Goal: Task Accomplishment & Management: Manage account settings

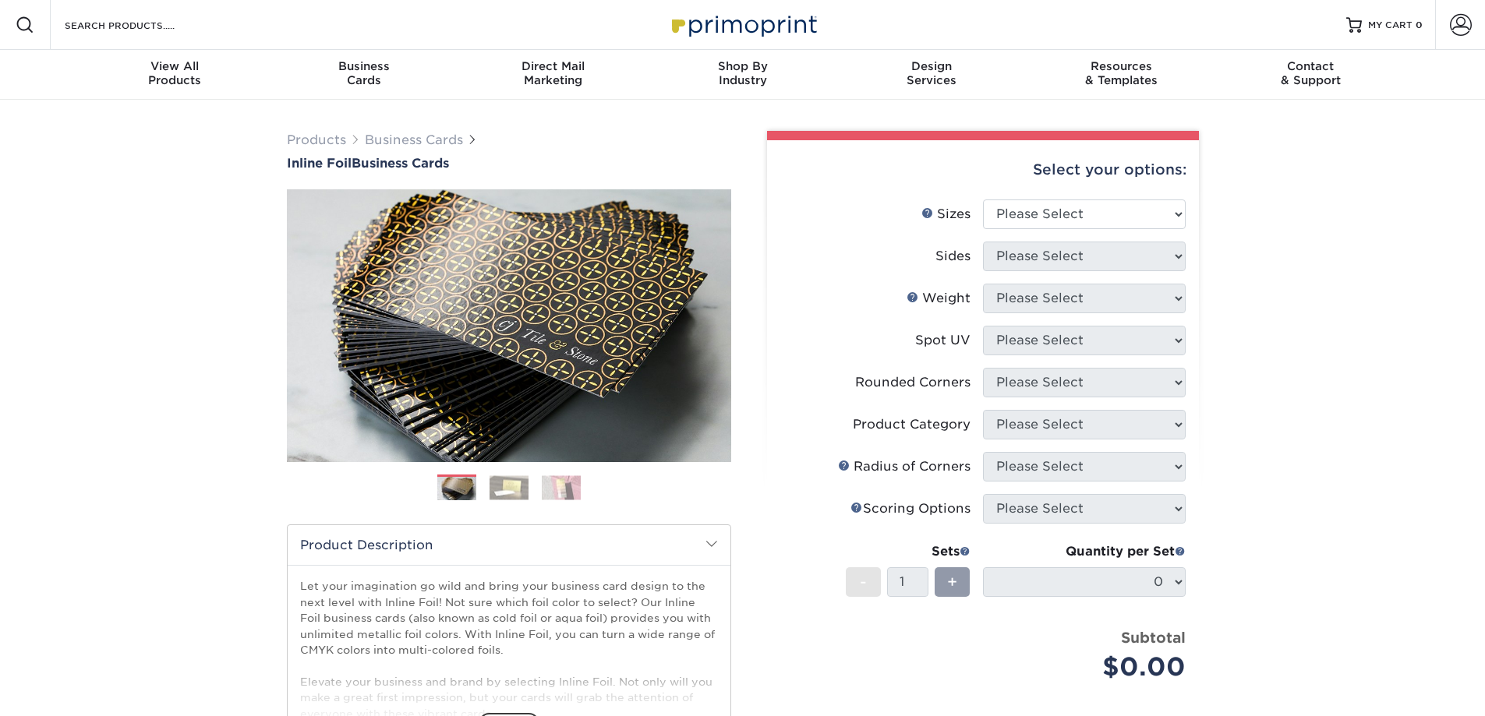
click at [1449, 20] on span at bounding box center [1460, 25] width 22 height 22
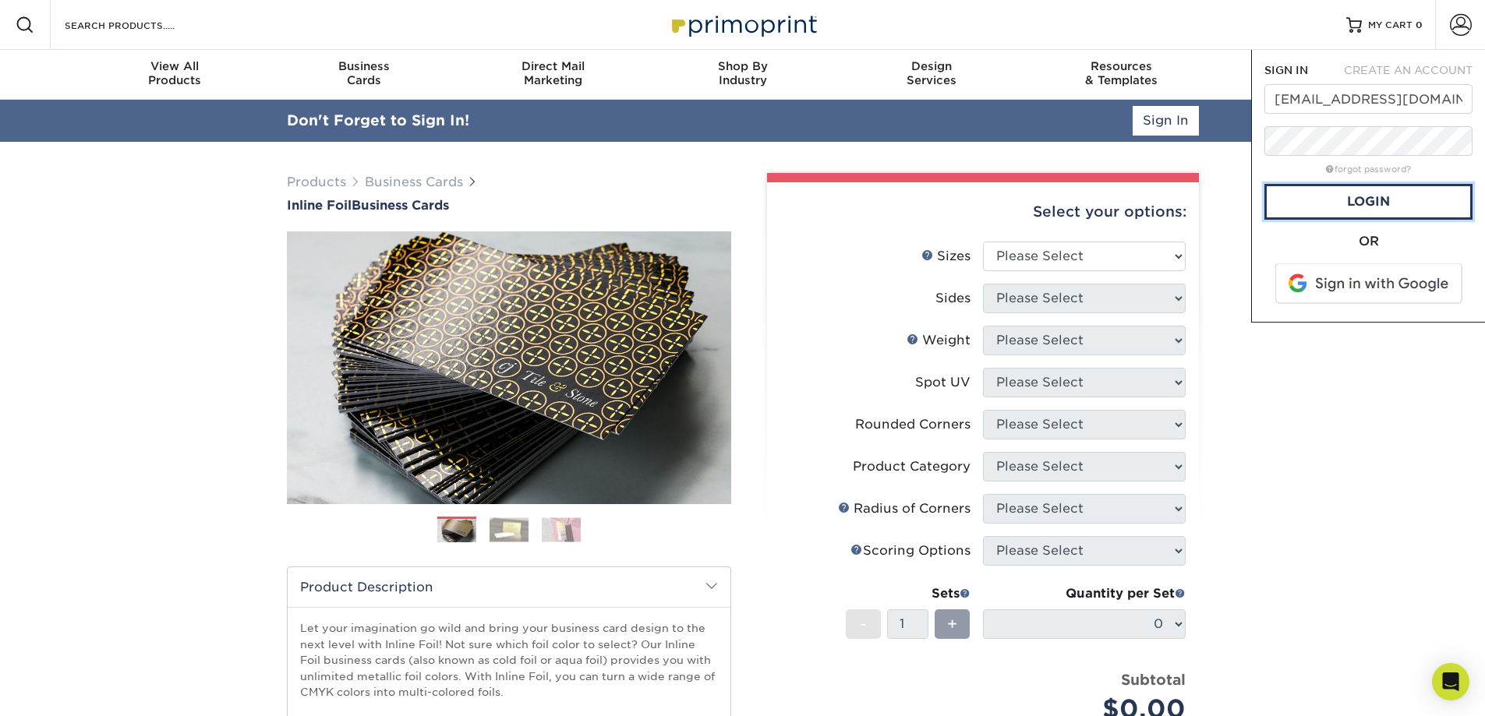
click at [1363, 189] on link "Login" at bounding box center [1368, 202] width 208 height 36
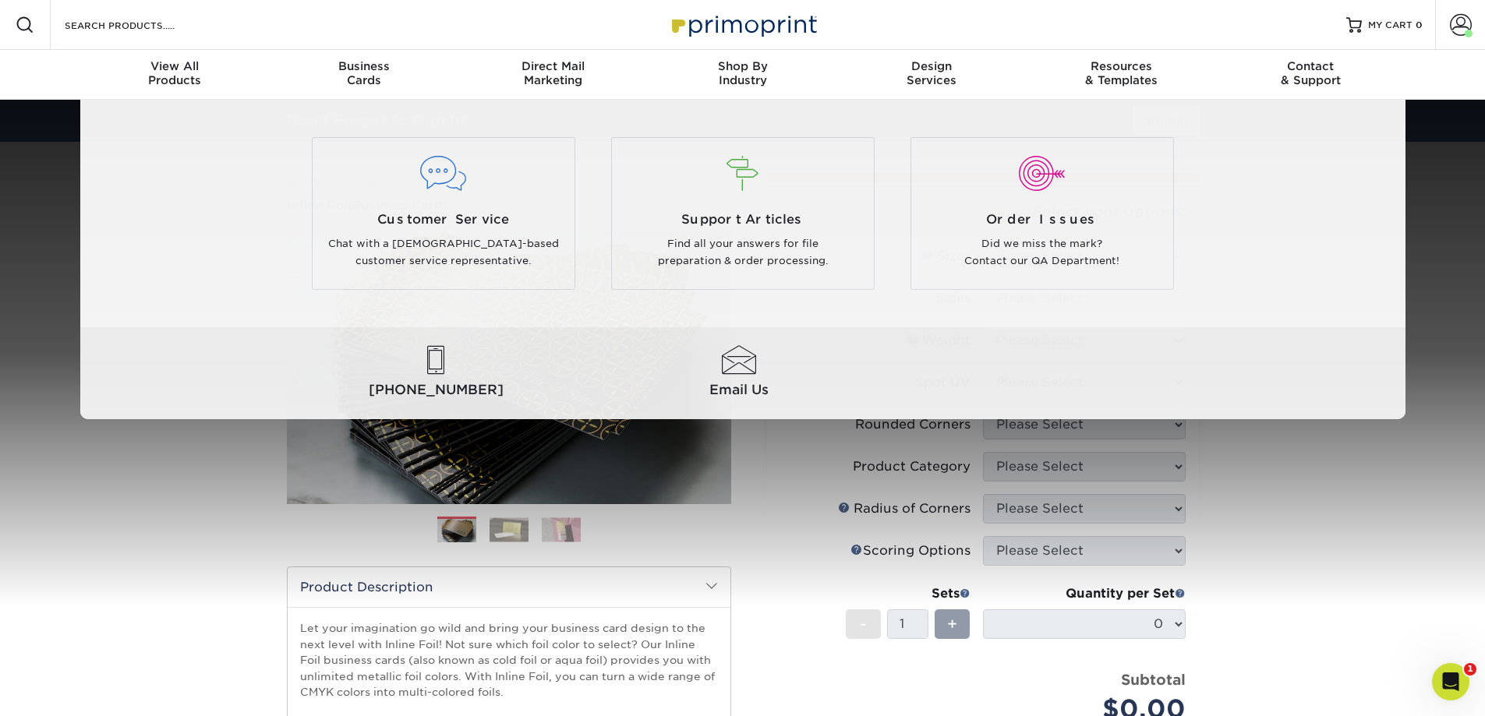
click at [1389, 24] on span "MY CART" at bounding box center [1390, 25] width 44 height 13
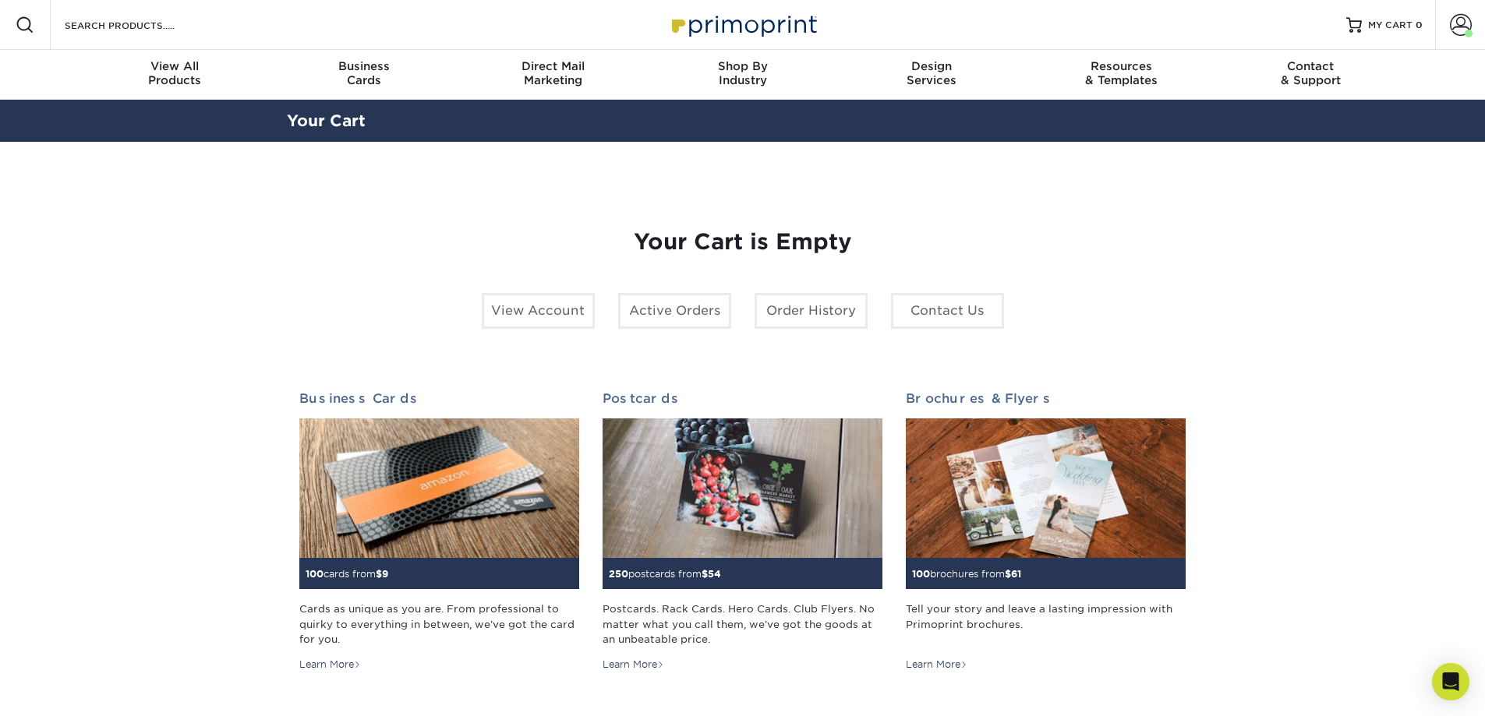
click at [1461, 26] on span at bounding box center [1460, 25] width 22 height 22
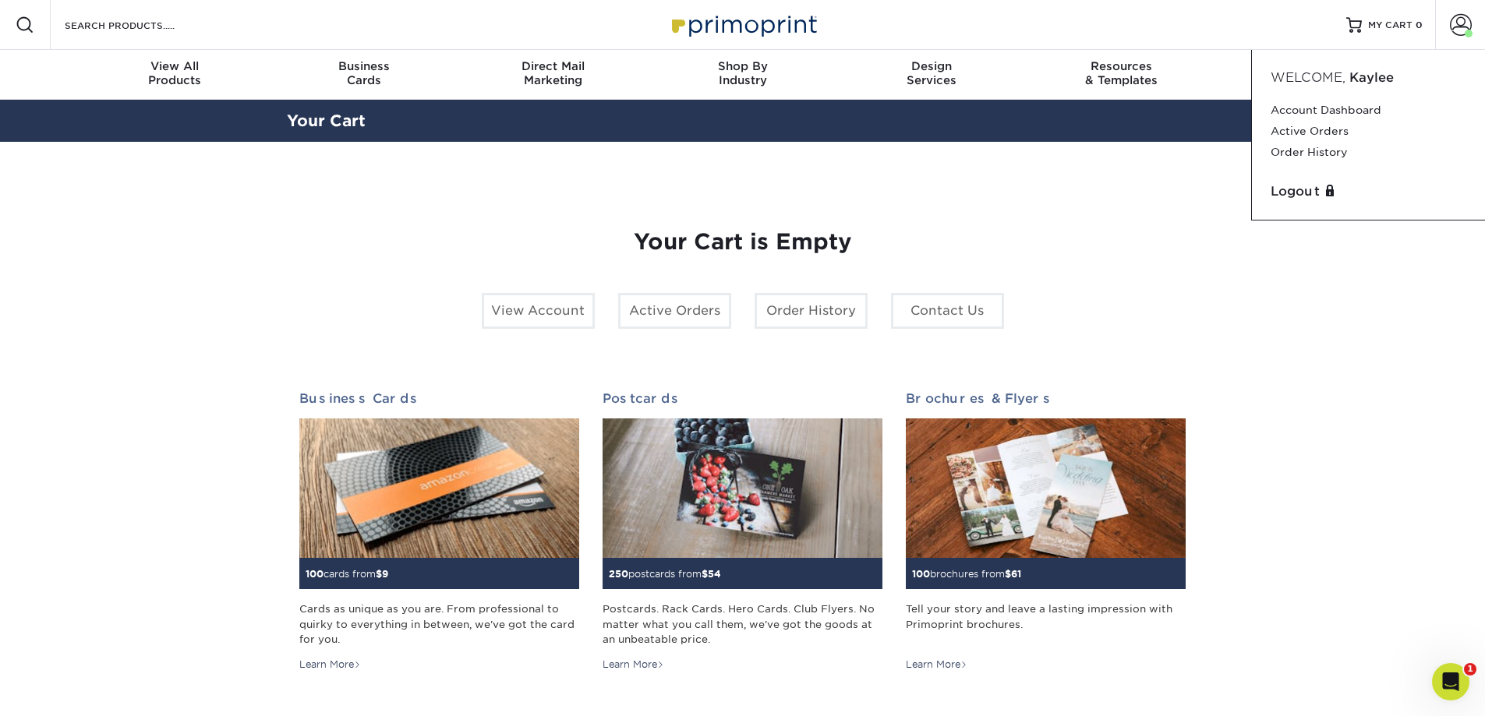
click at [1461, 26] on span at bounding box center [1460, 25] width 22 height 22
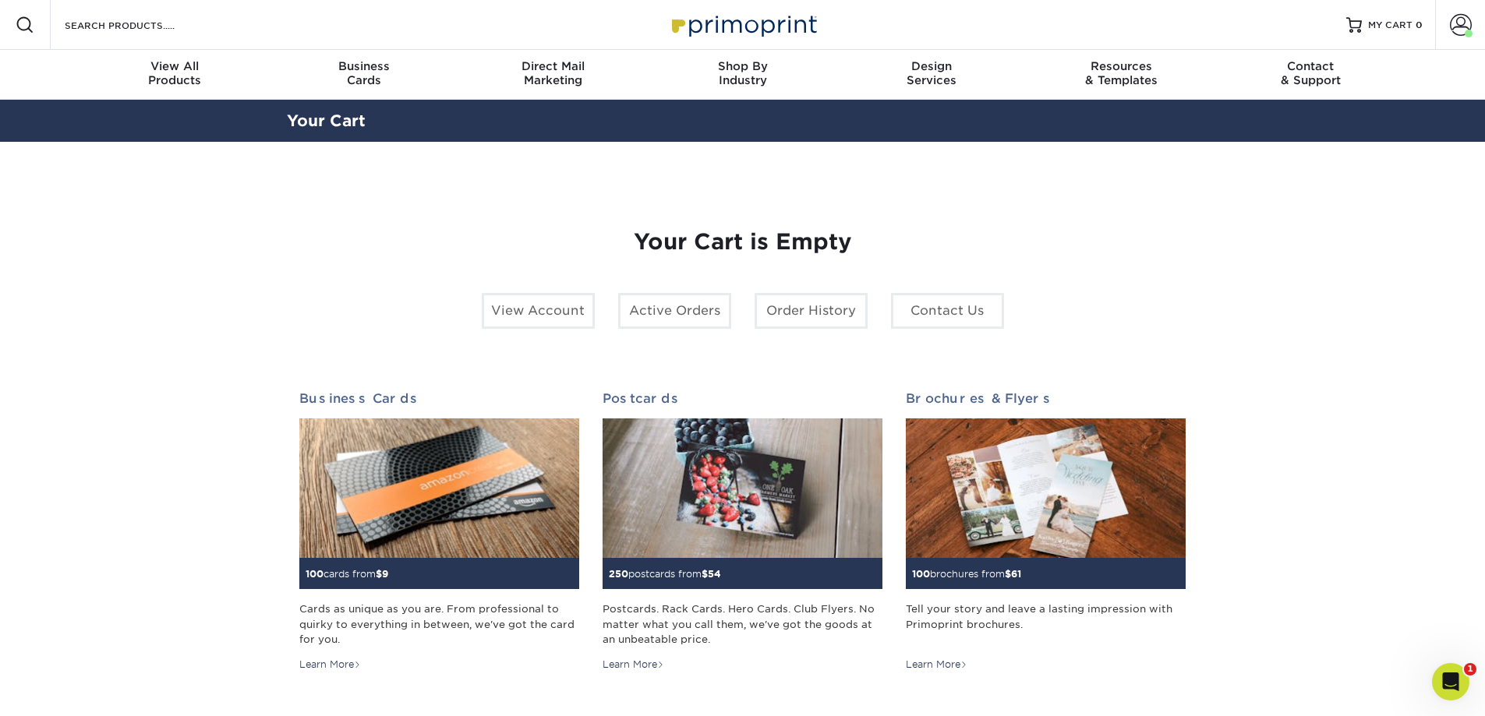
click at [718, 309] on link "Active Orders" at bounding box center [674, 311] width 113 height 36
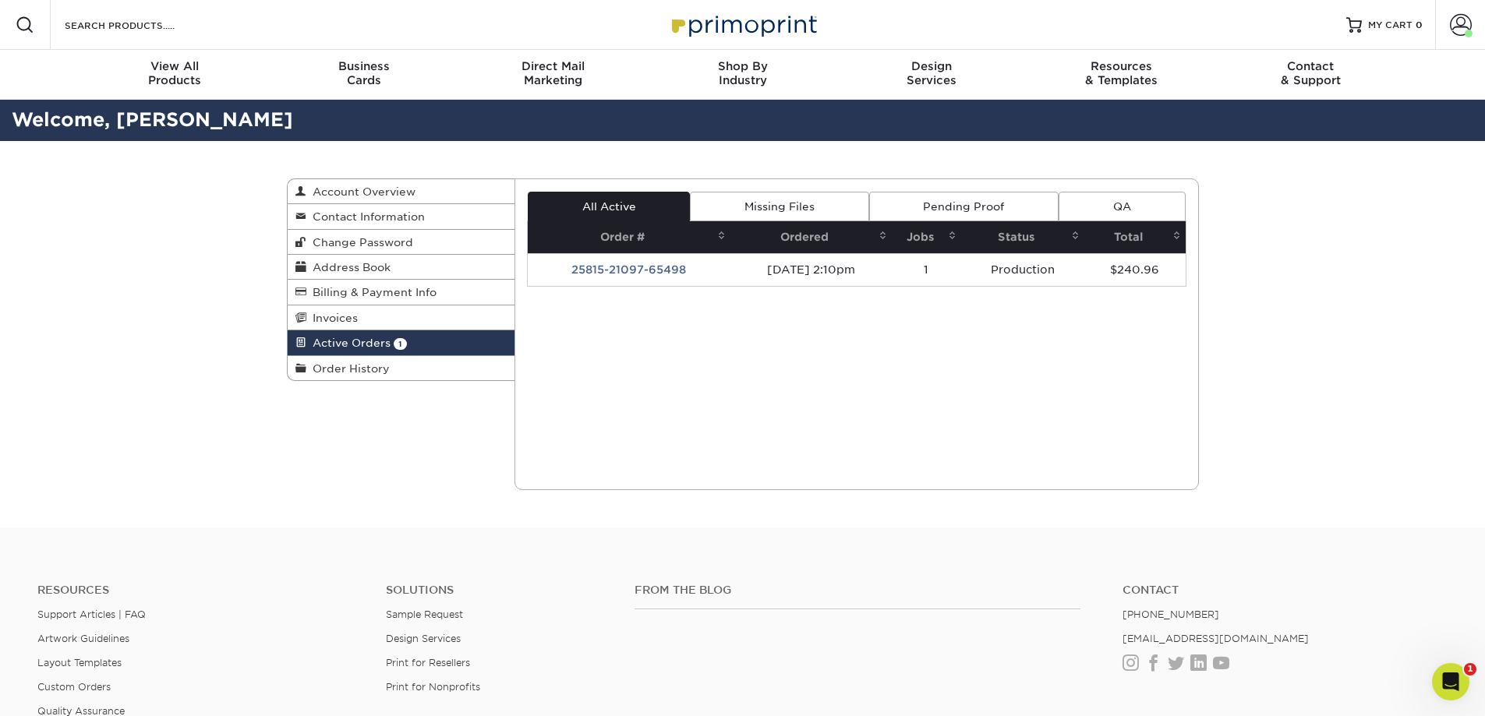
click at [1448, 29] on link "Account" at bounding box center [1460, 25] width 50 height 50
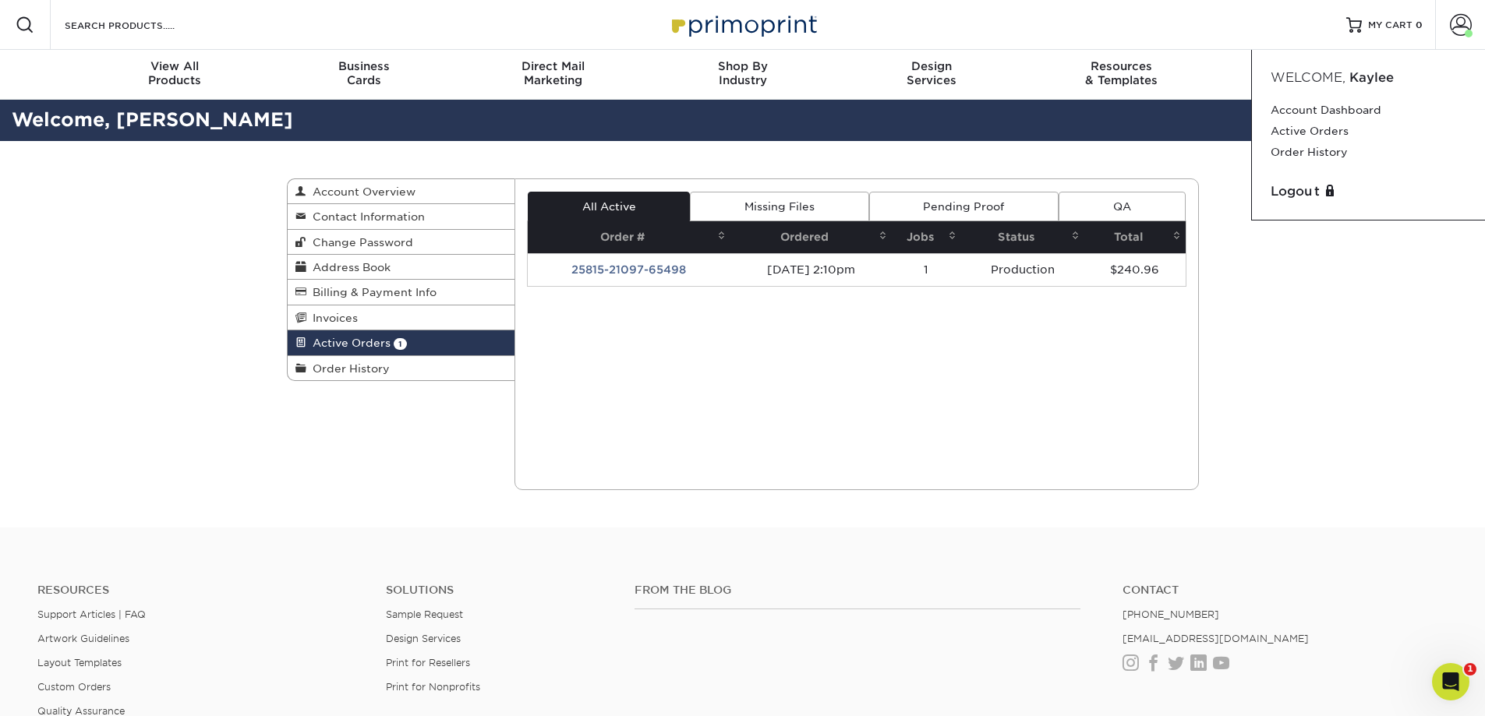
click at [1393, 191] on link "Logout" at bounding box center [1368, 191] width 196 height 19
